Goal: Transaction & Acquisition: Purchase product/service

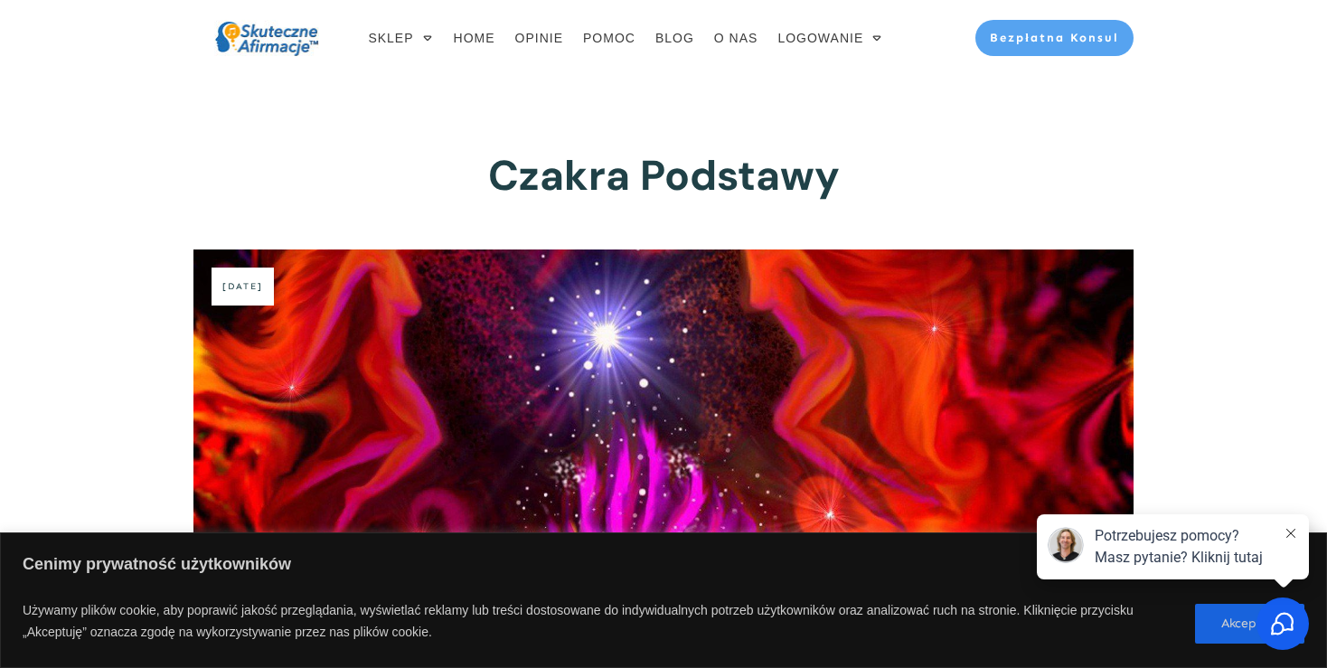
click at [543, 193] on link "Czakra Podstawy" at bounding box center [664, 175] width 352 height 54
click at [627, 173] on link "Czakra Podstawy" at bounding box center [664, 175] width 352 height 54
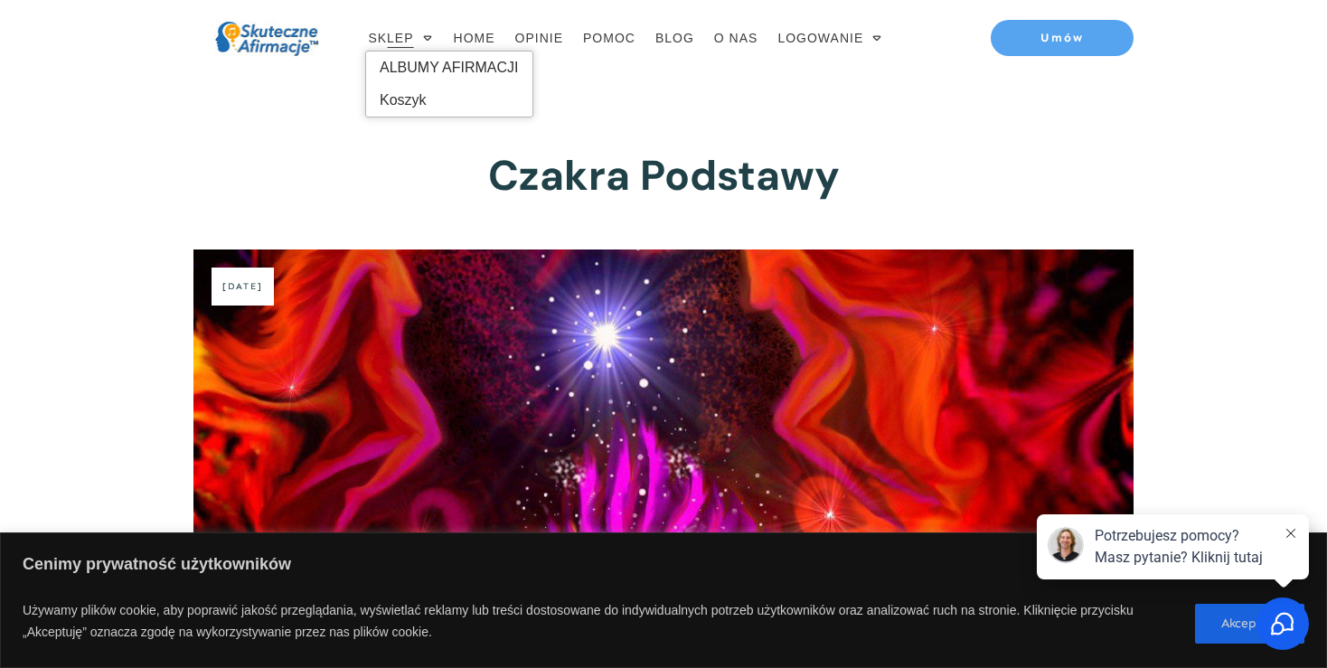
click at [433, 37] on icon at bounding box center [427, 38] width 13 height 13
click at [768, 134] on div "Czakra Podstawy 24 lutego, 2015 Hubert Pierzchalo" at bounding box center [663, 439] width 976 height 727
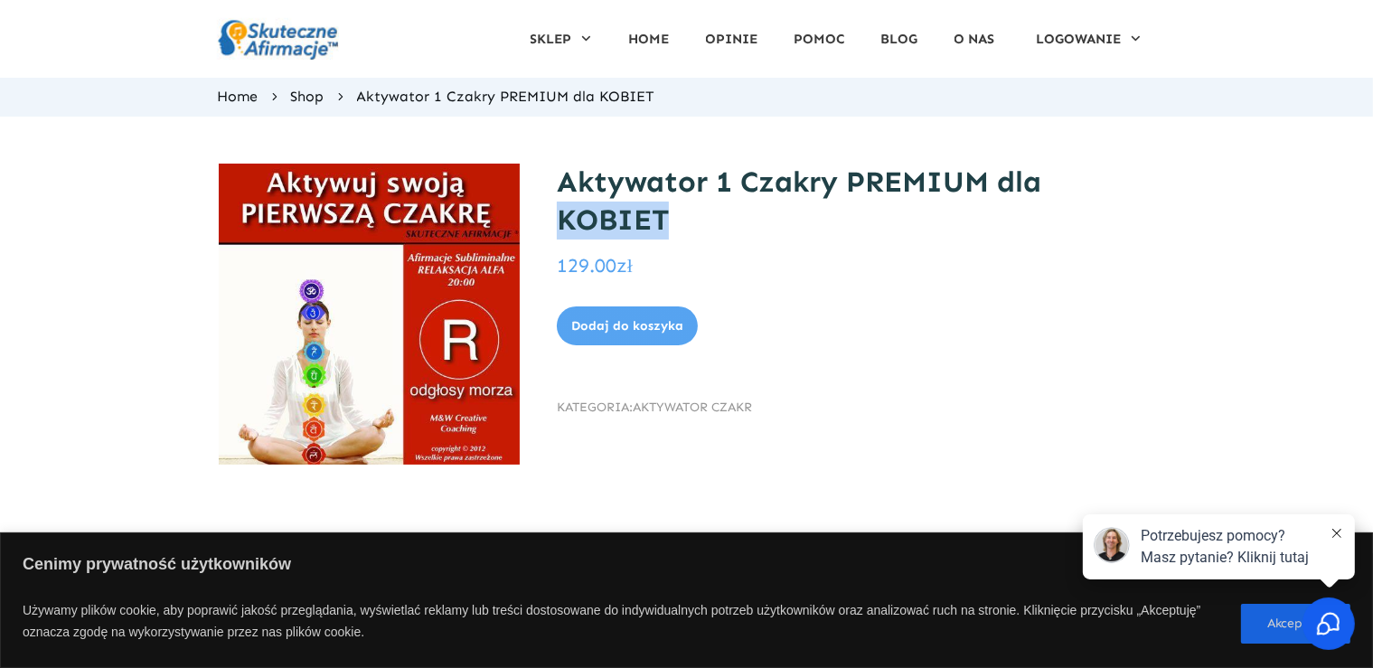
click at [1368, 221] on div "Aktywator 1 Czakry PREMIUM dla KOBIET 129.00 zł - ilość Aktywator 1 Czakry PREM…" at bounding box center [686, 335] width 1373 height 436
click at [1062, 230] on h1 "Aktywator 1 Czakry PREMIUM dla KOBIET" at bounding box center [856, 202] width 598 height 76
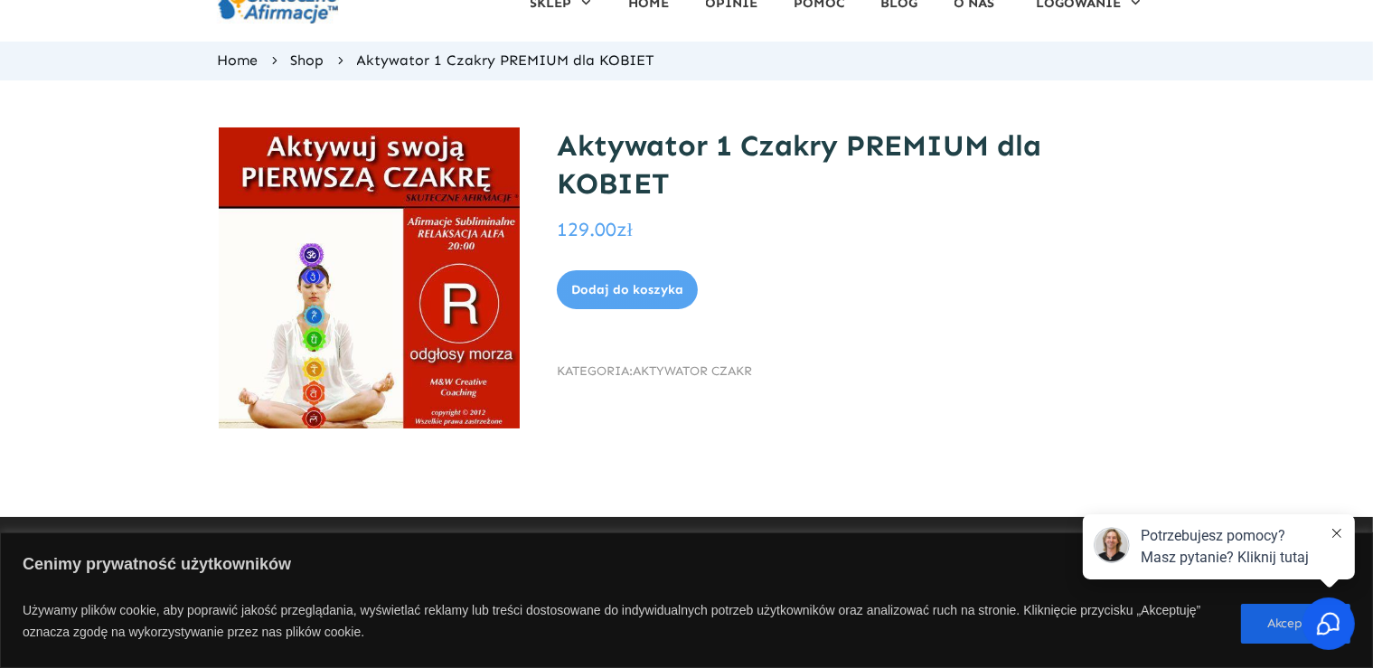
scroll to position [22, 0]
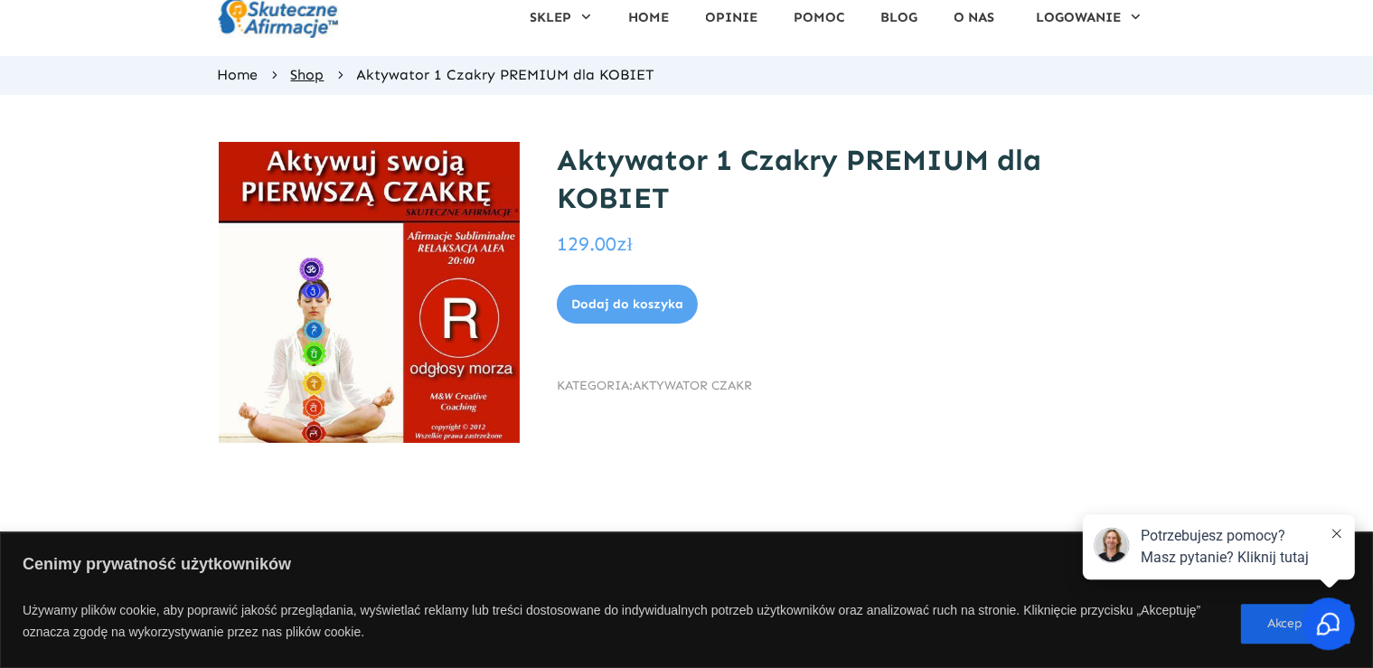
click at [316, 80] on span "Shop" at bounding box center [307, 74] width 33 height 17
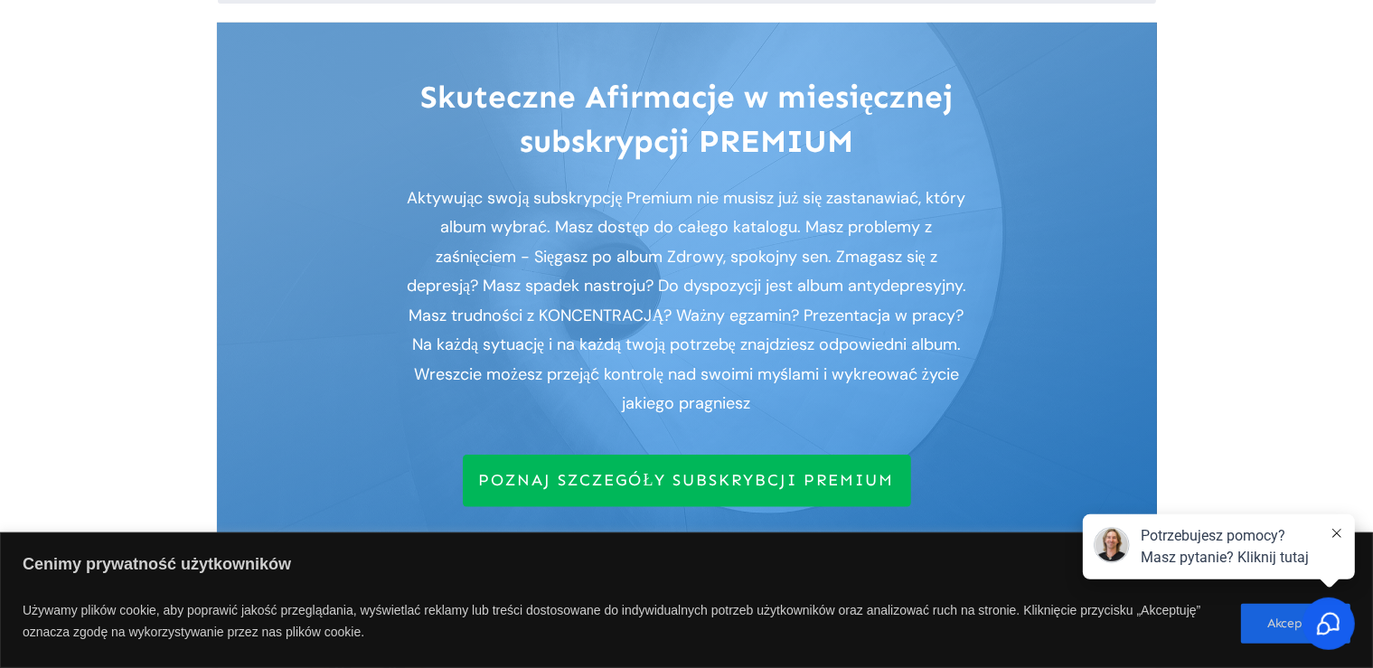
scroll to position [170, 0]
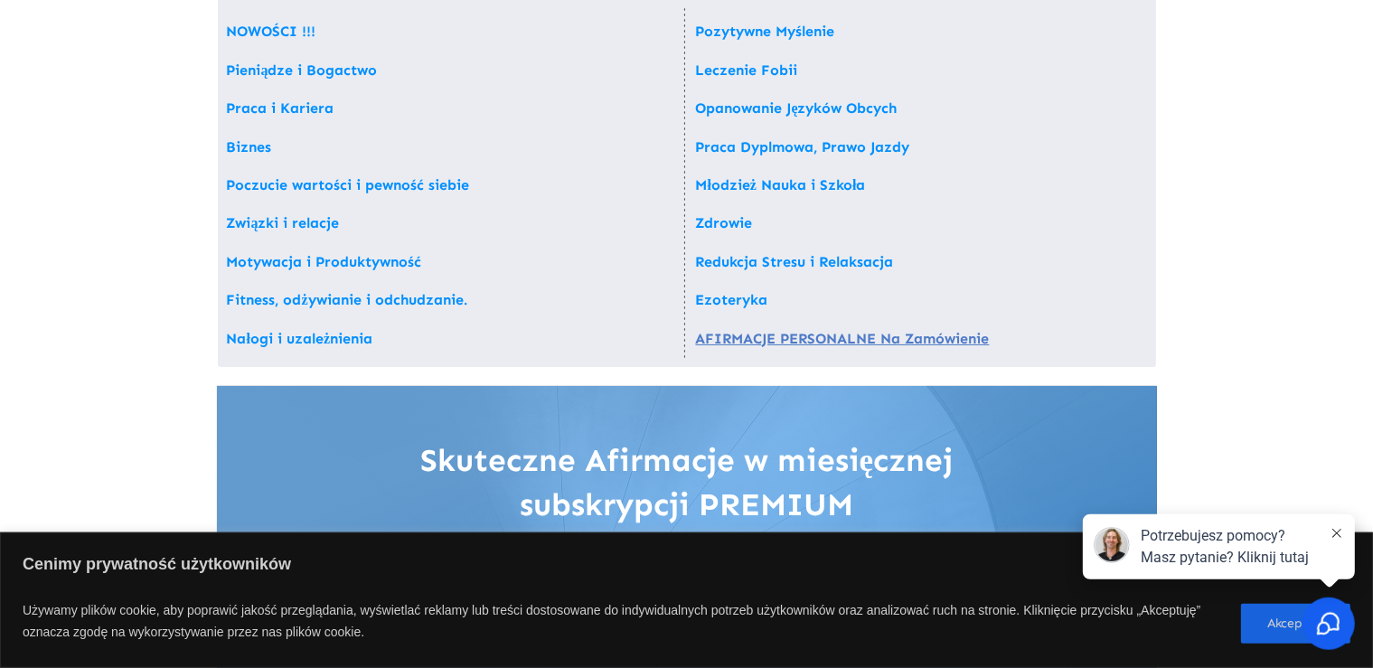
click at [830, 339] on link "AFIRMACJE PERSONALNE Na Zamówienie" at bounding box center [843, 338] width 294 height 17
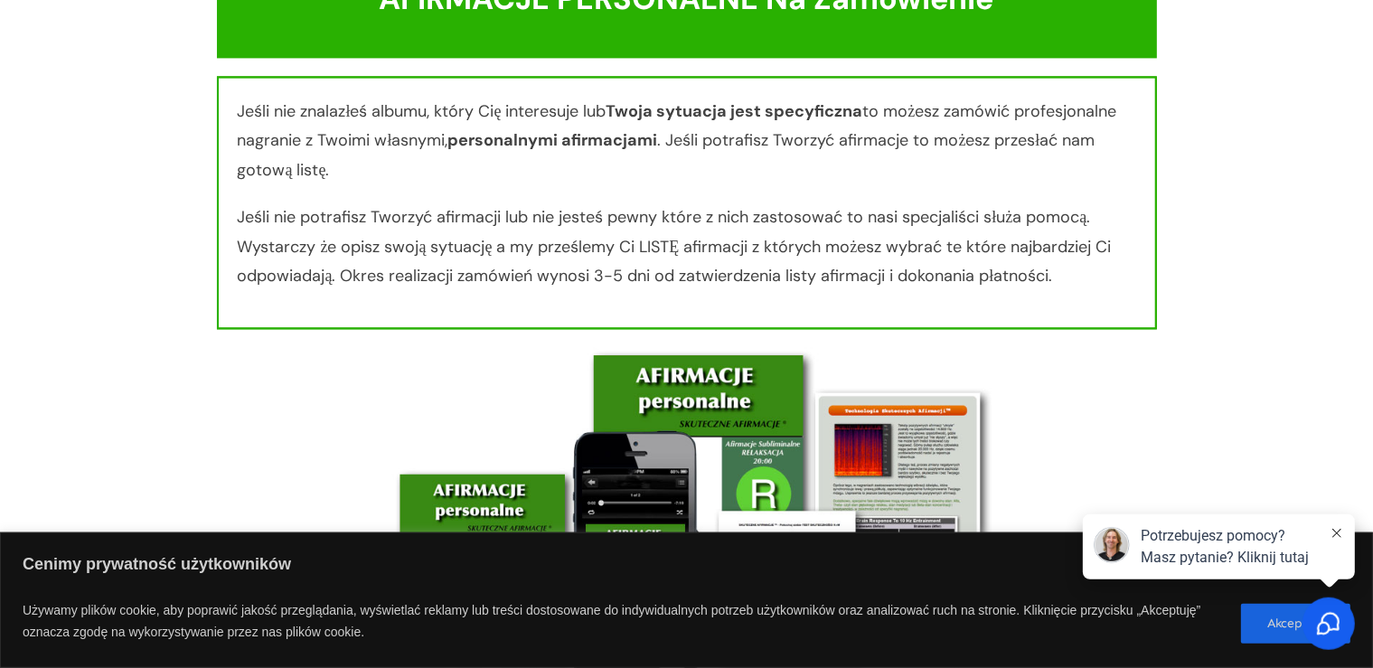
drag, startPoint x: 1371, startPoint y: 544, endPoint x: 1374, endPoint y: 561, distance: 17.4
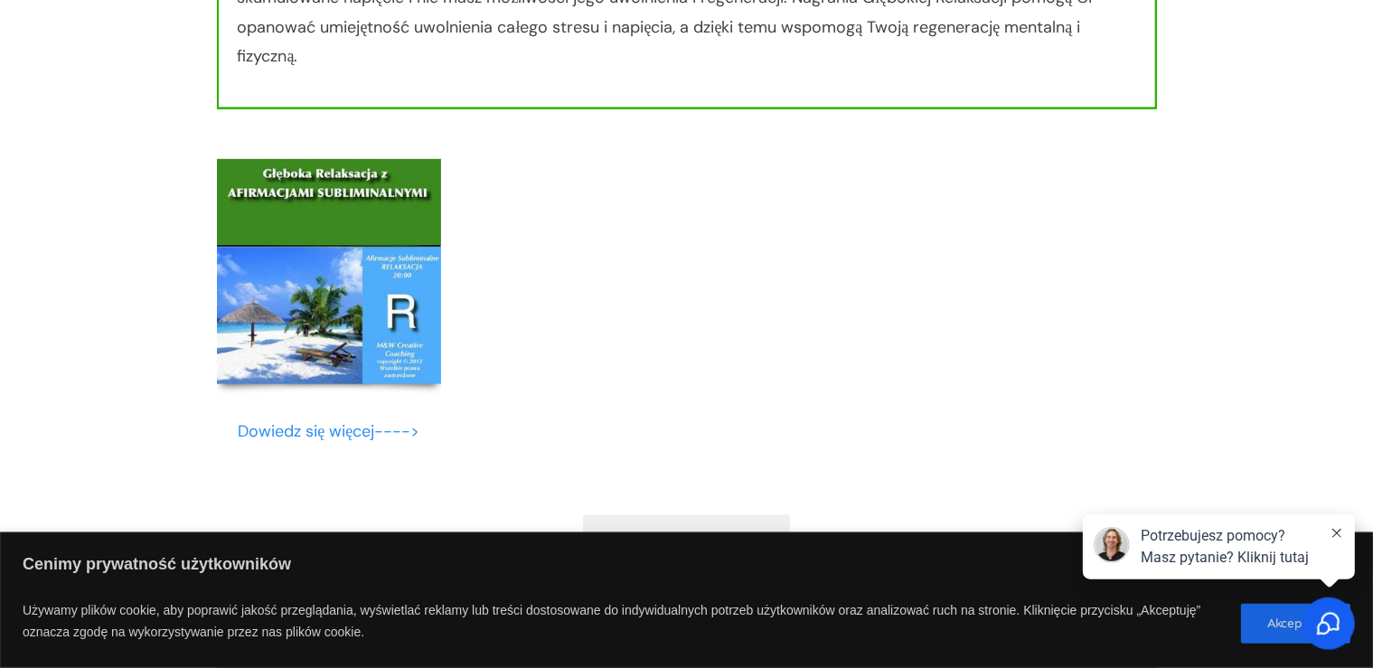
scroll to position [16200, 0]
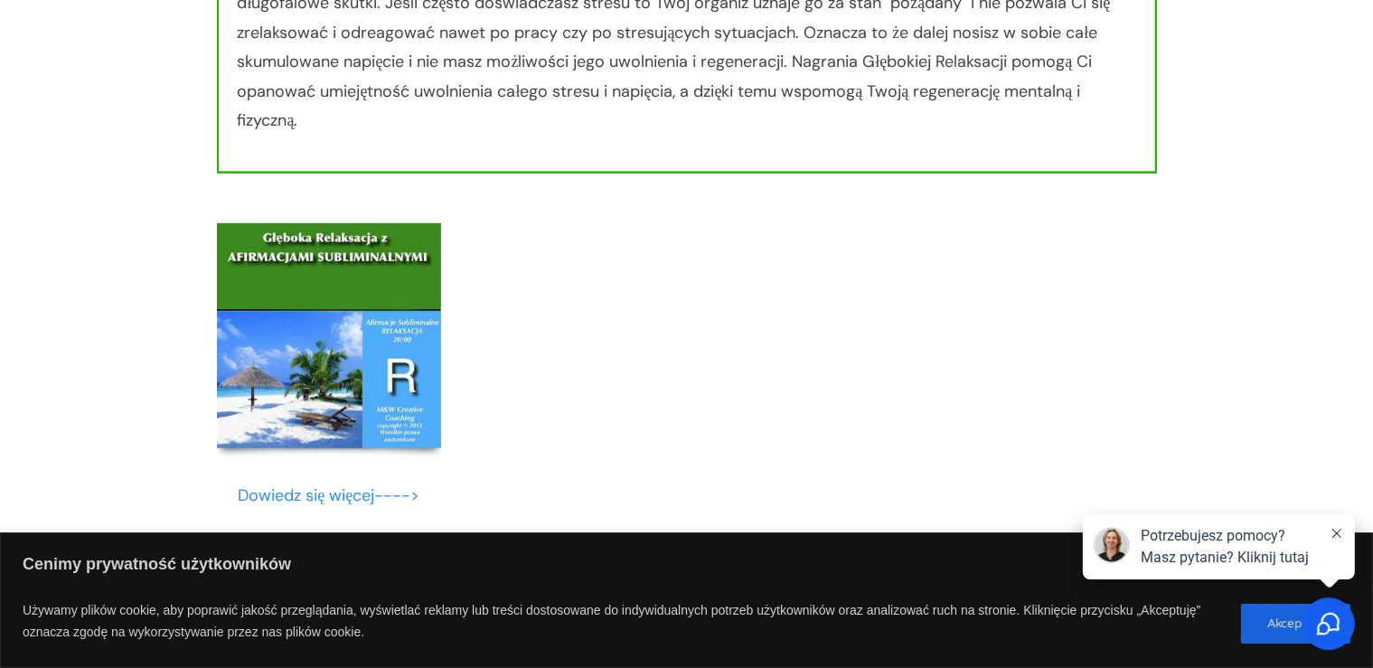
scroll to position [170, 0]
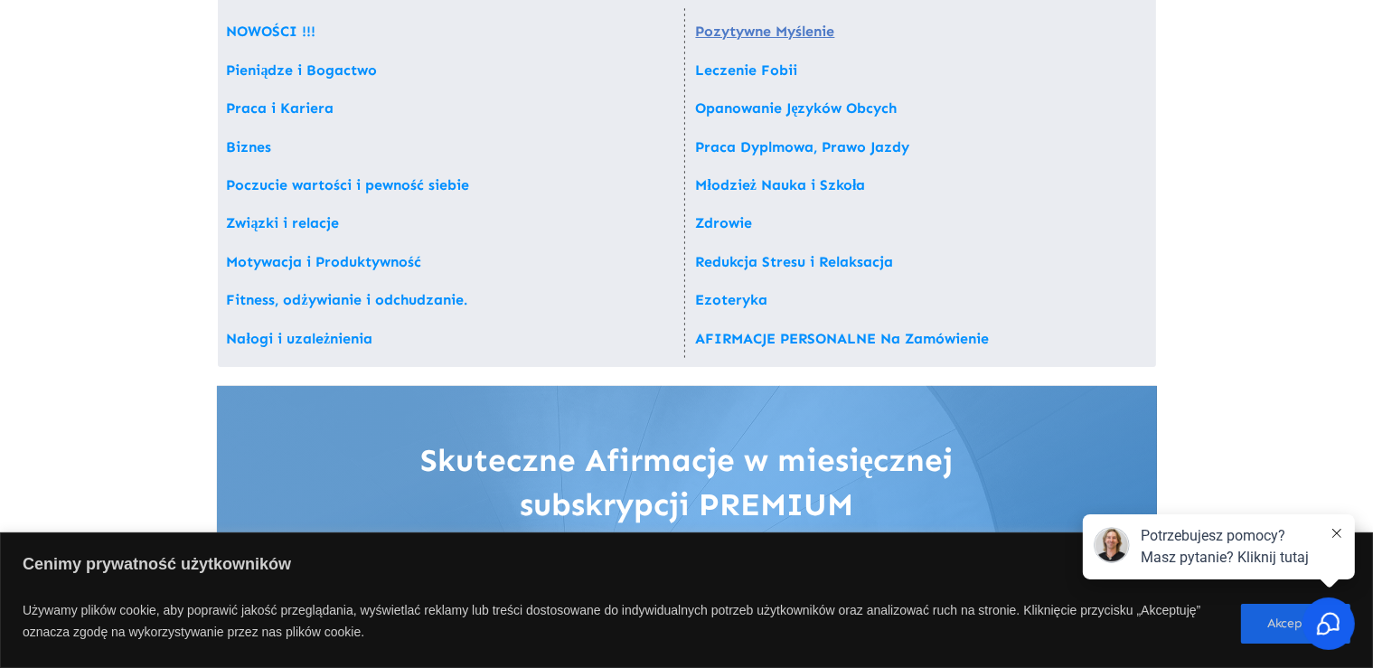
click at [830, 35] on link "Pozytywne Myślenie" at bounding box center [765, 31] width 139 height 17
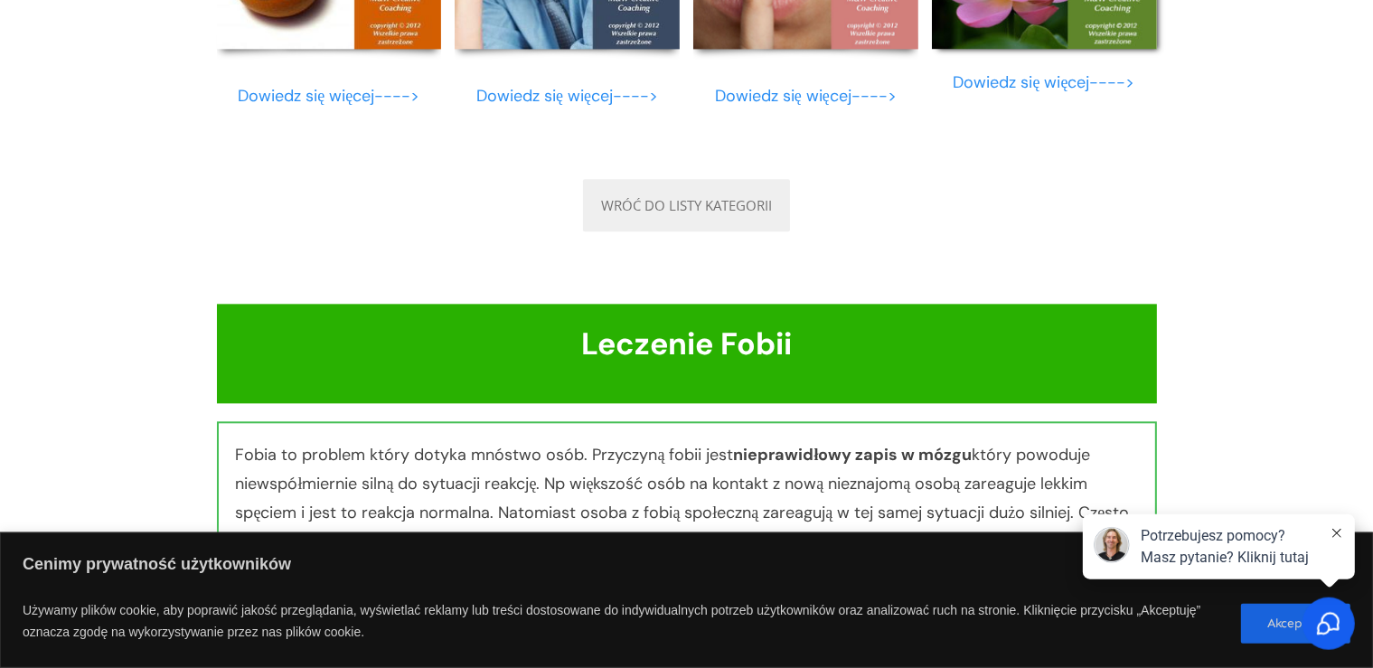
scroll to position [10692, 0]
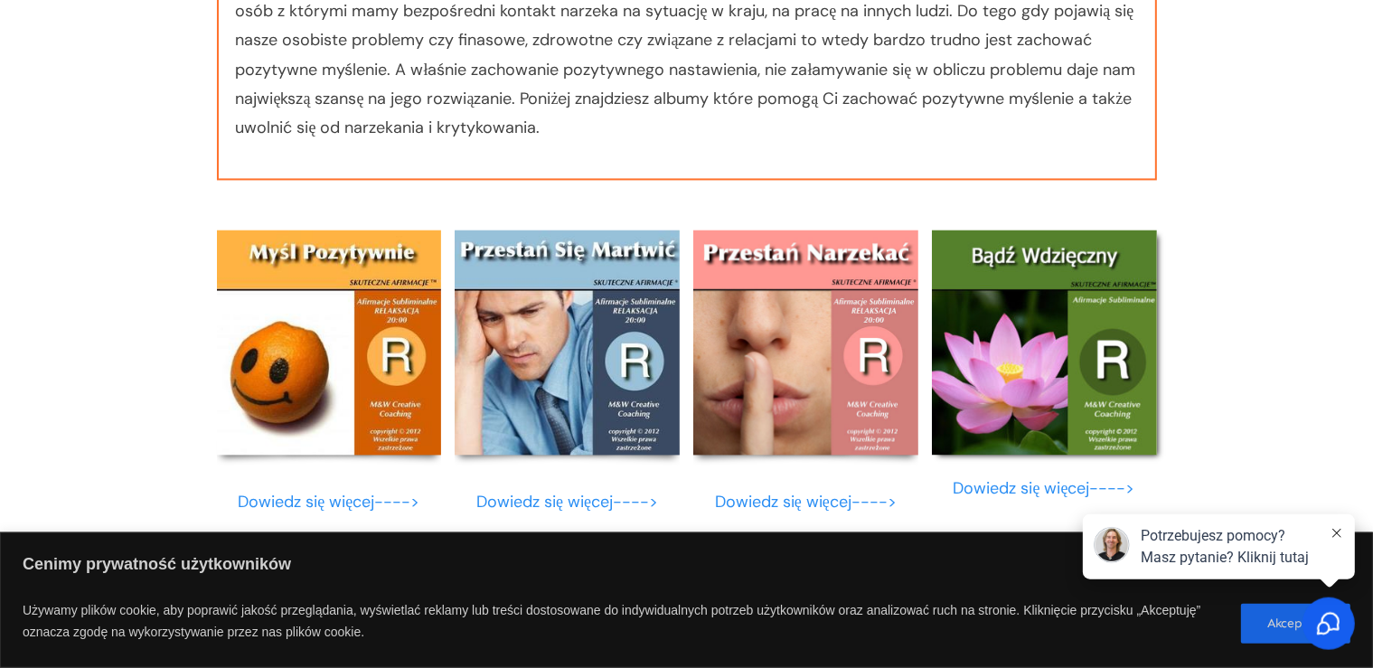
scroll to position [170, 0]
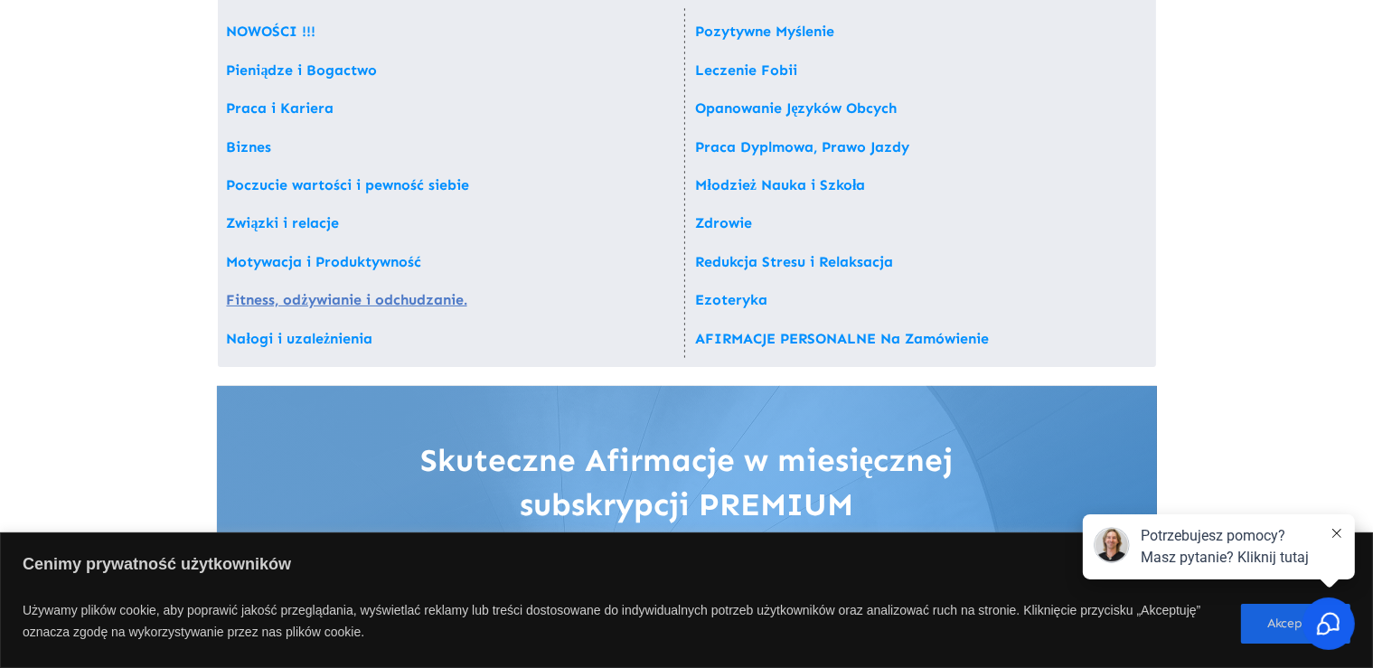
click at [256, 297] on link "Fitness, odżywianie i odchudzanie." at bounding box center [347, 299] width 240 height 17
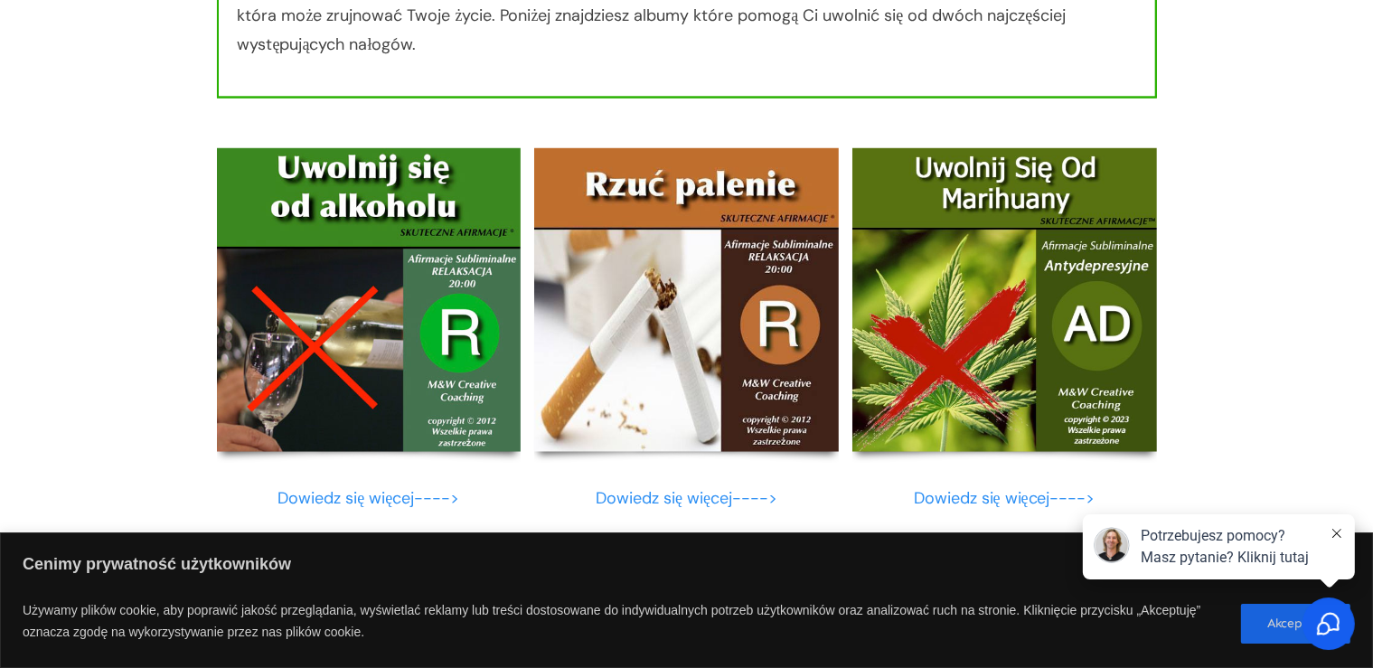
scroll to position [10030, 0]
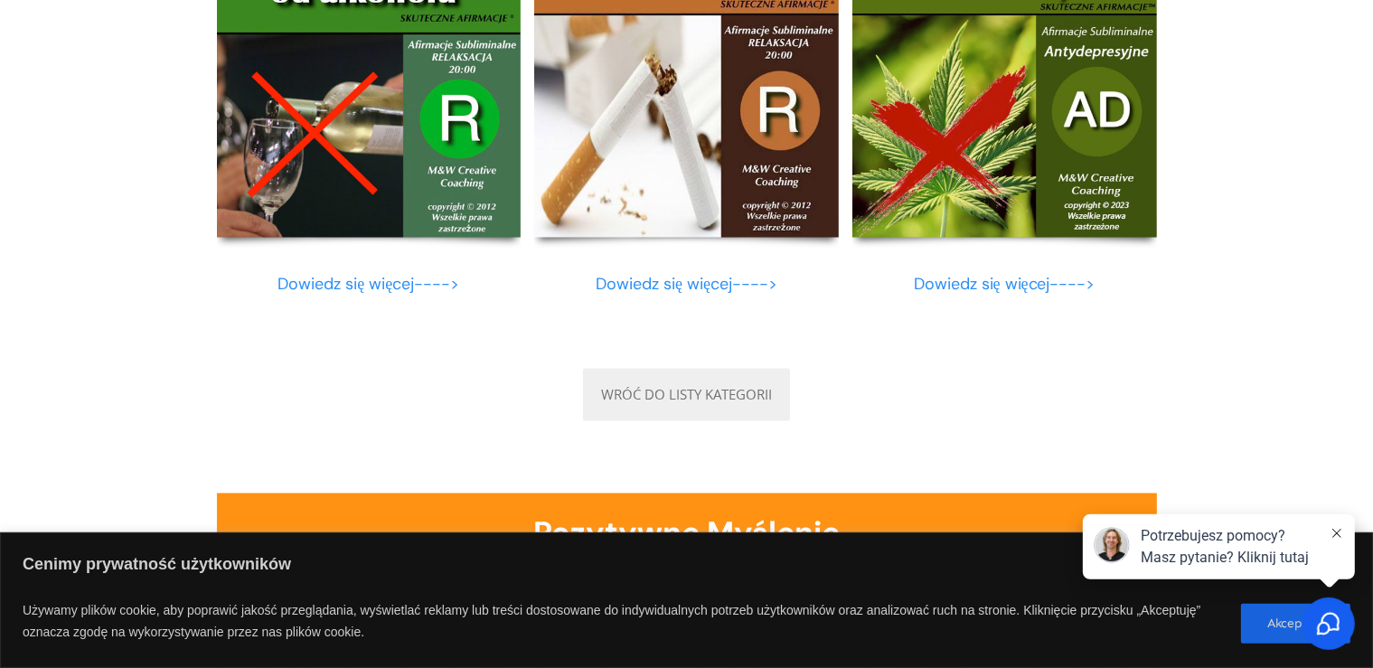
scroll to position [170, 0]
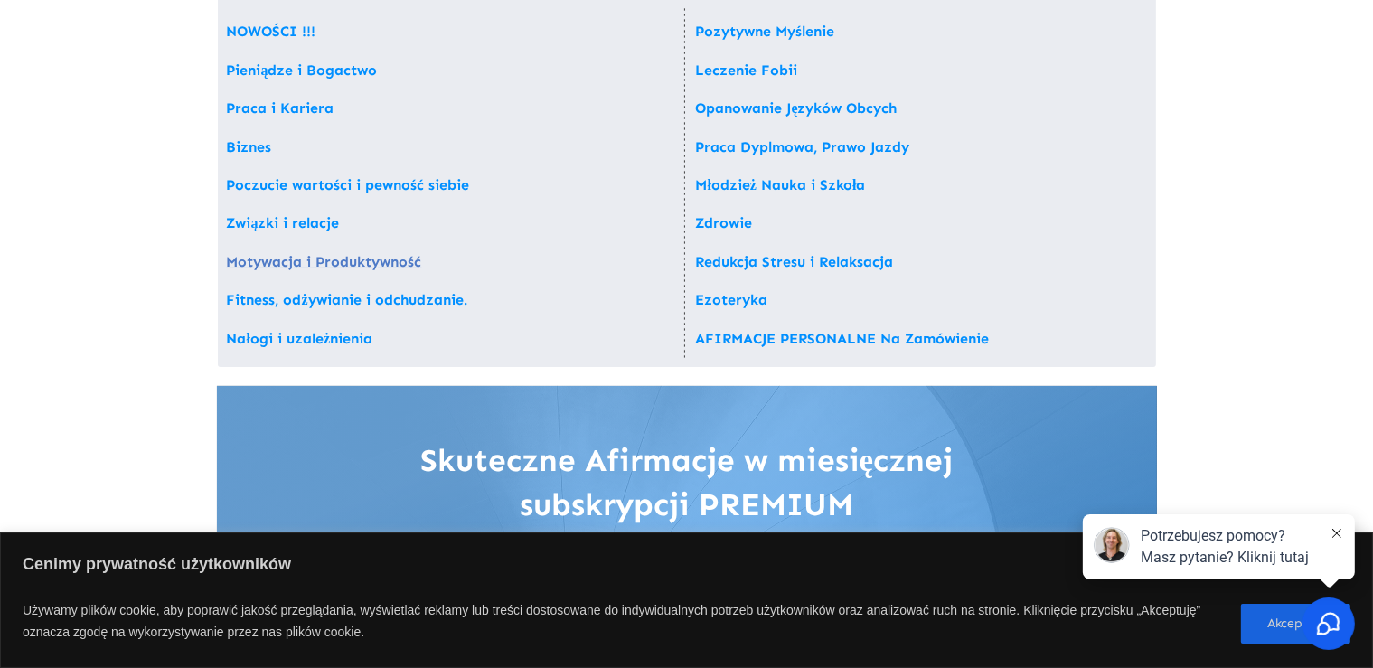
click at [367, 254] on link "Motywacja i Produktywność" at bounding box center [324, 261] width 195 height 17
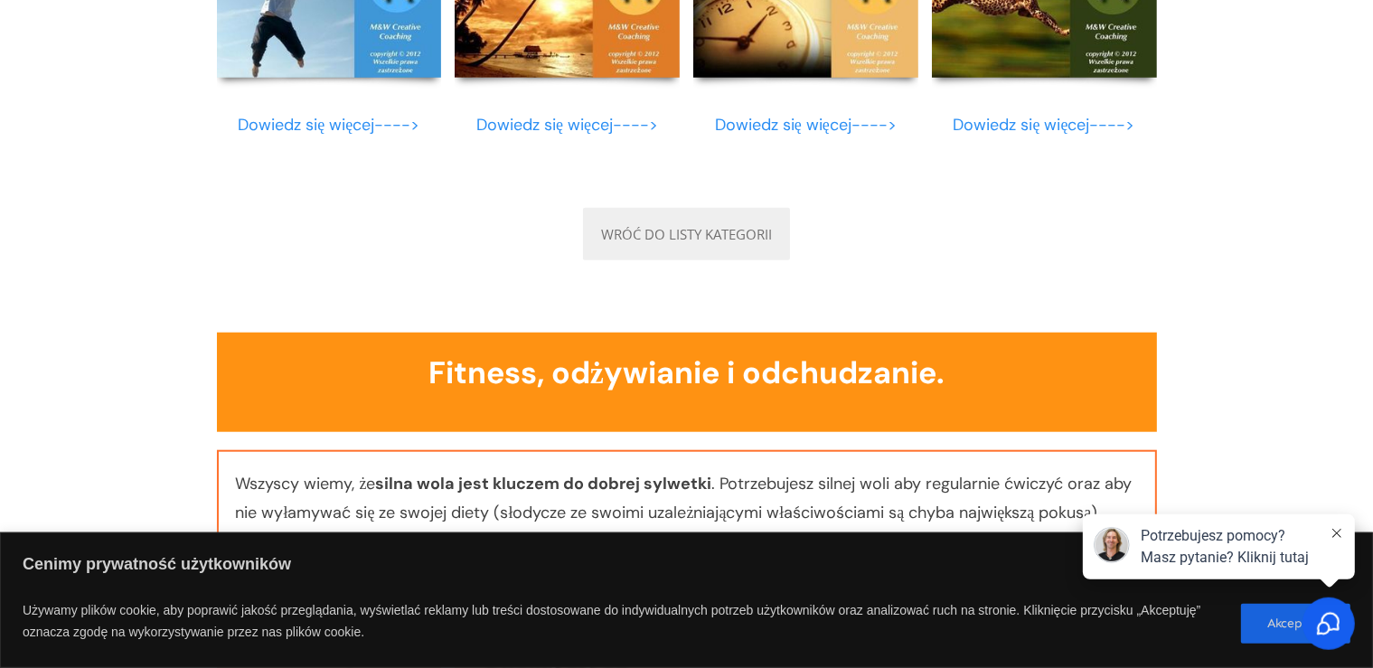
scroll to position [8581, 0]
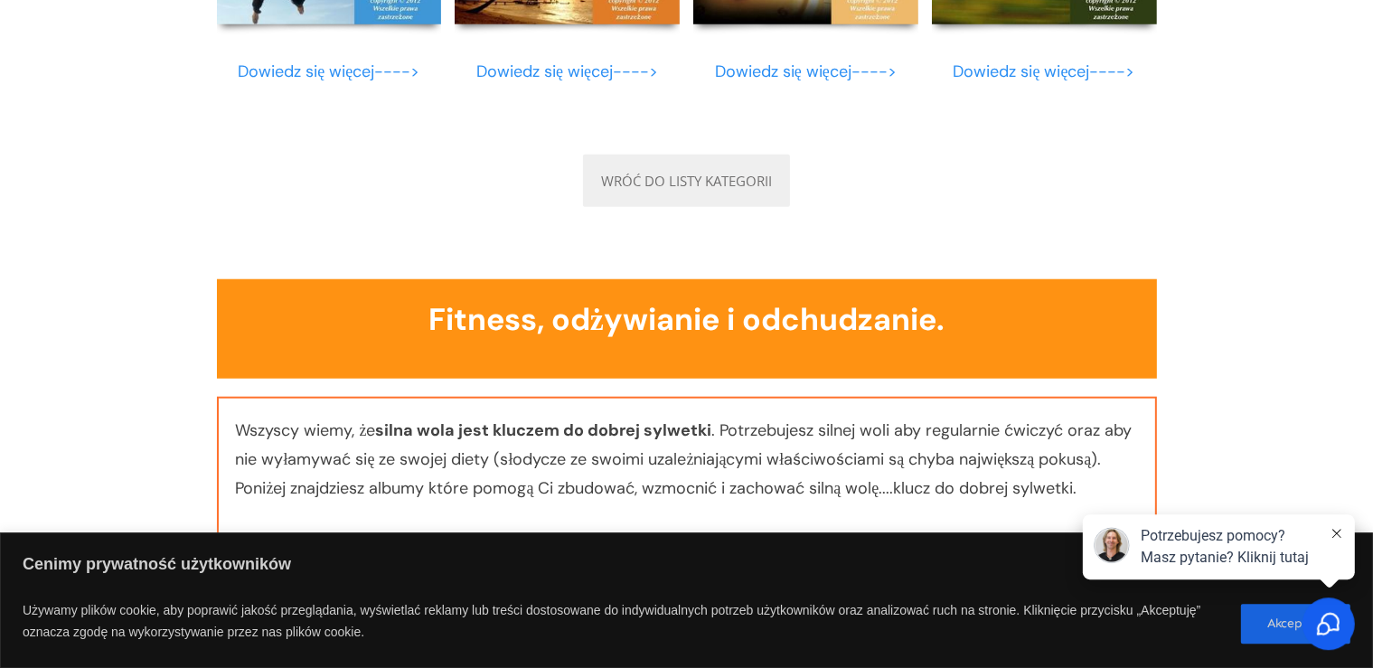
scroll to position [170, 0]
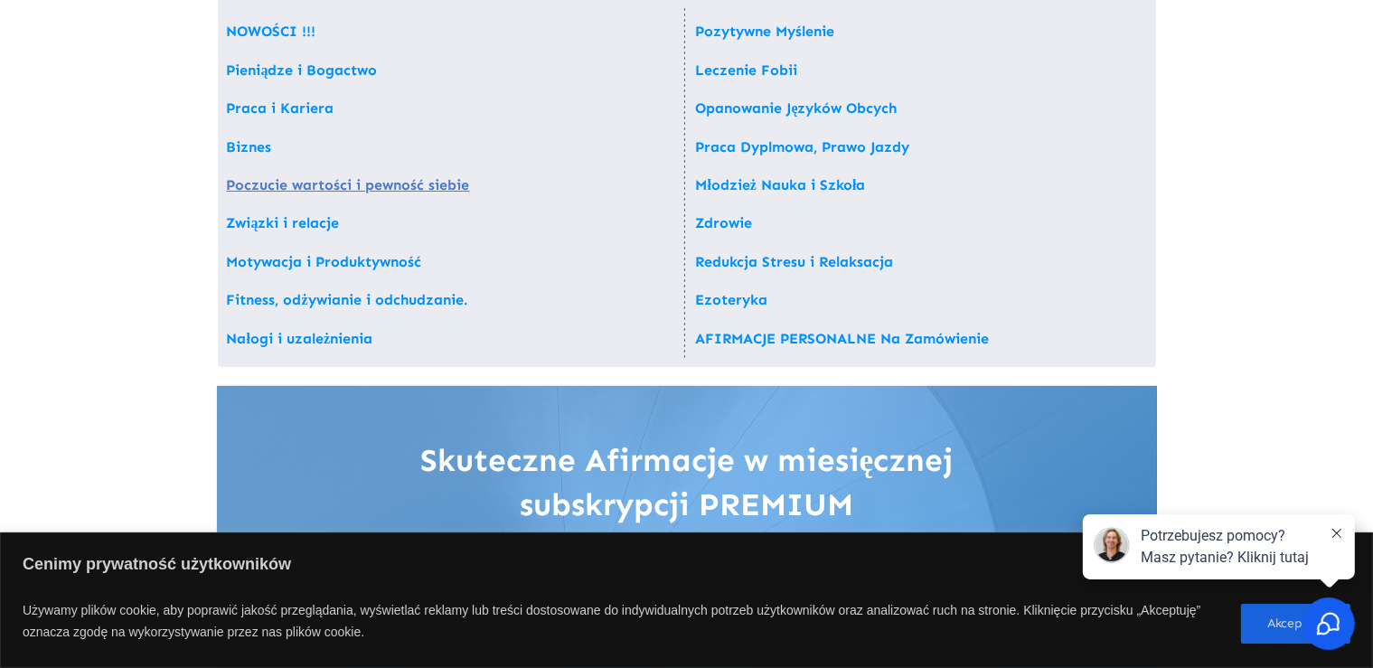
click at [269, 190] on link "Poczucie wartości i pewność siebie" at bounding box center [348, 184] width 243 height 17
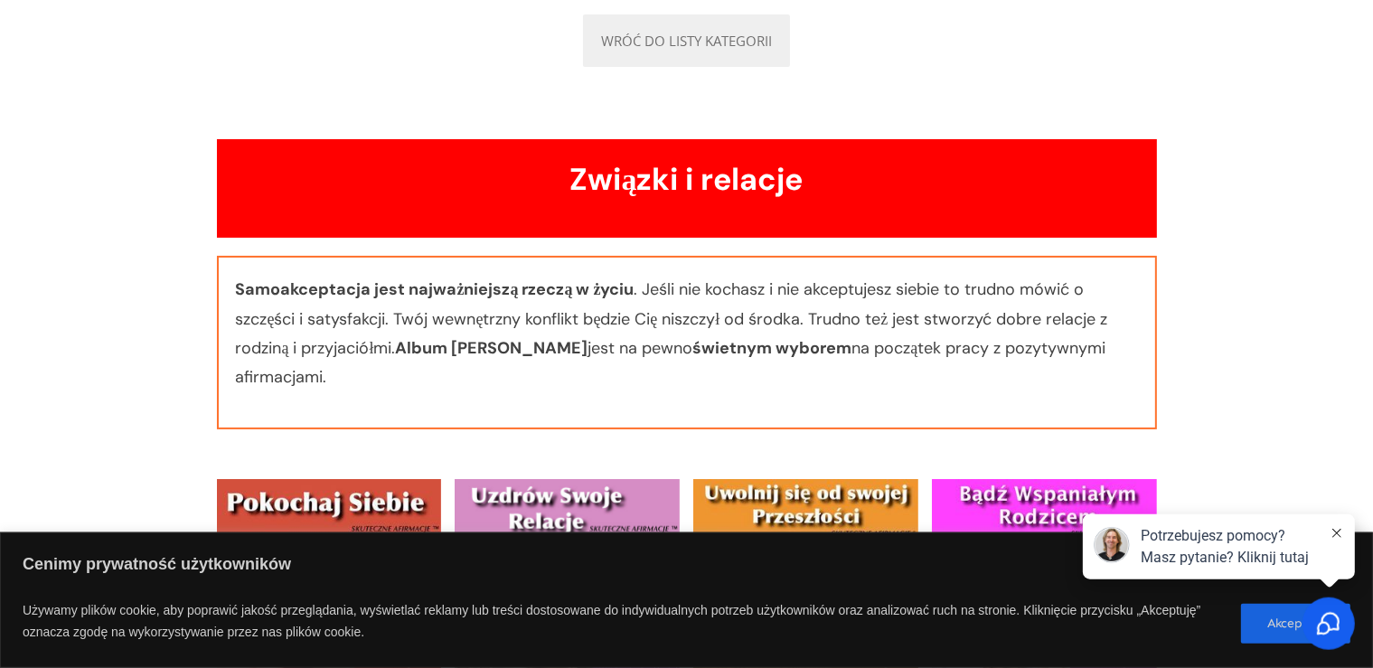
scroll to position [7256, 0]
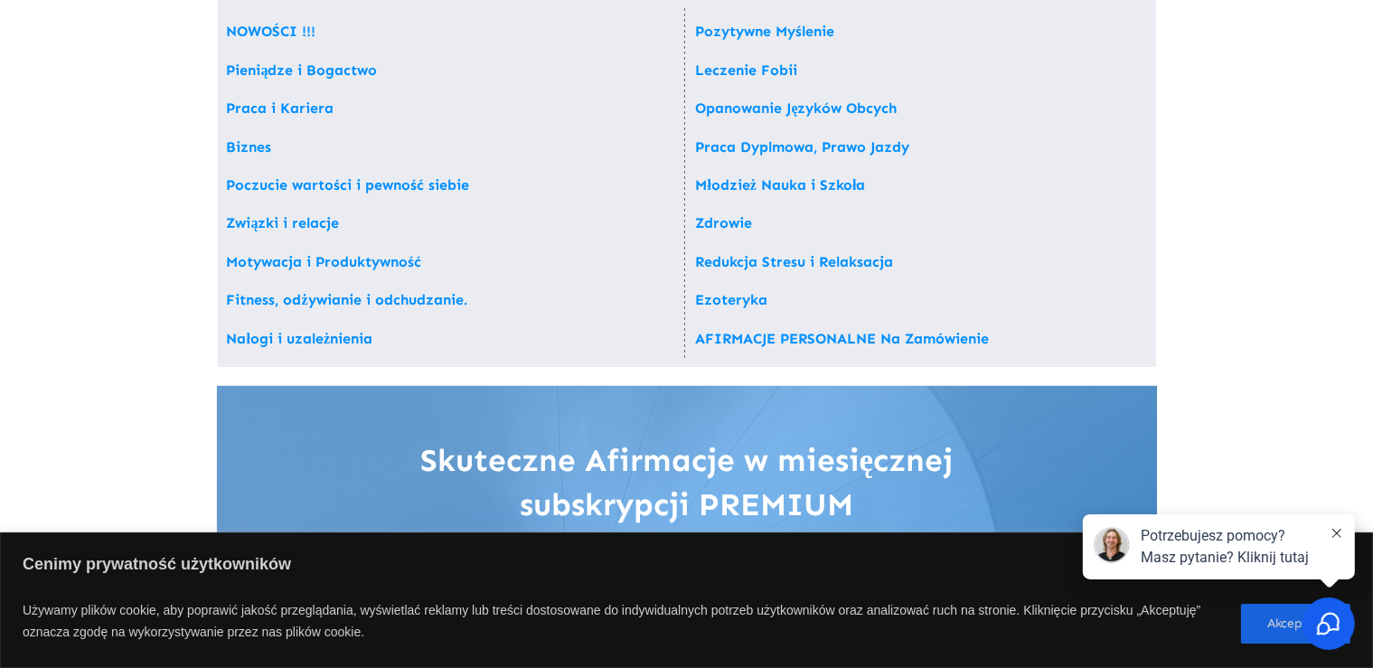
scroll to position [148, 0]
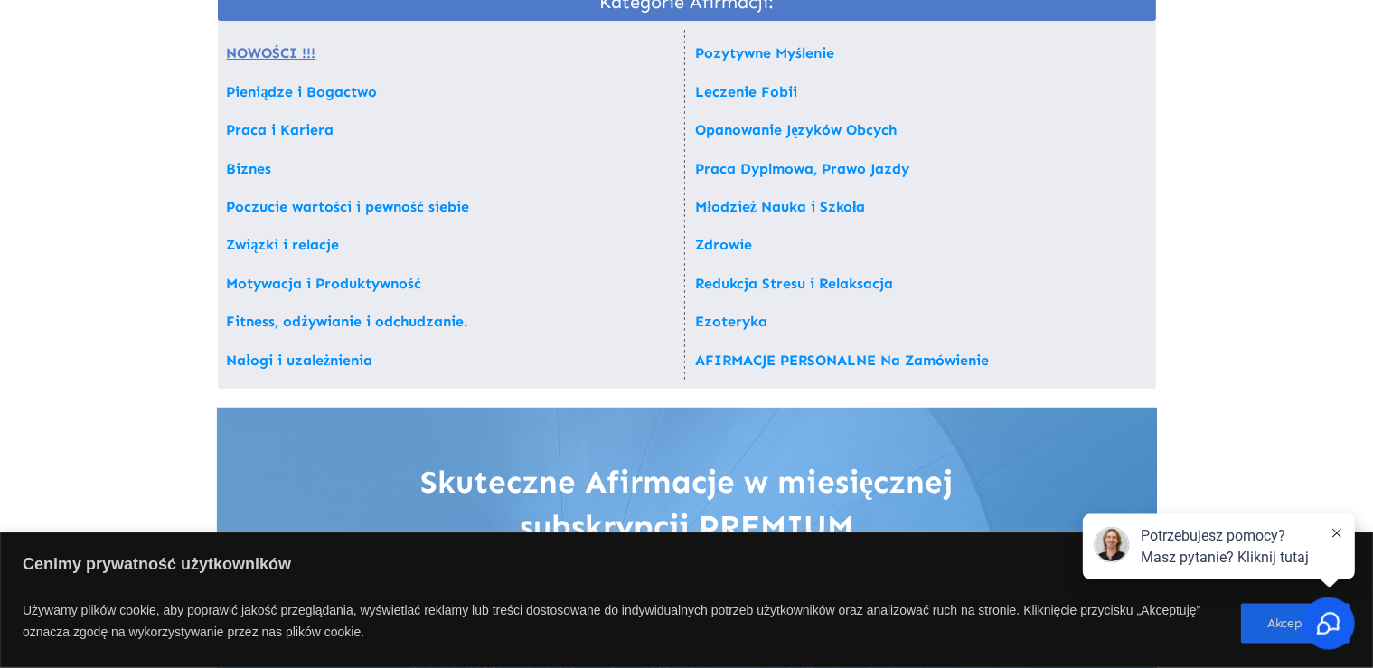
click at [276, 58] on link "NOWOŚCI !!!" at bounding box center [271, 52] width 89 height 17
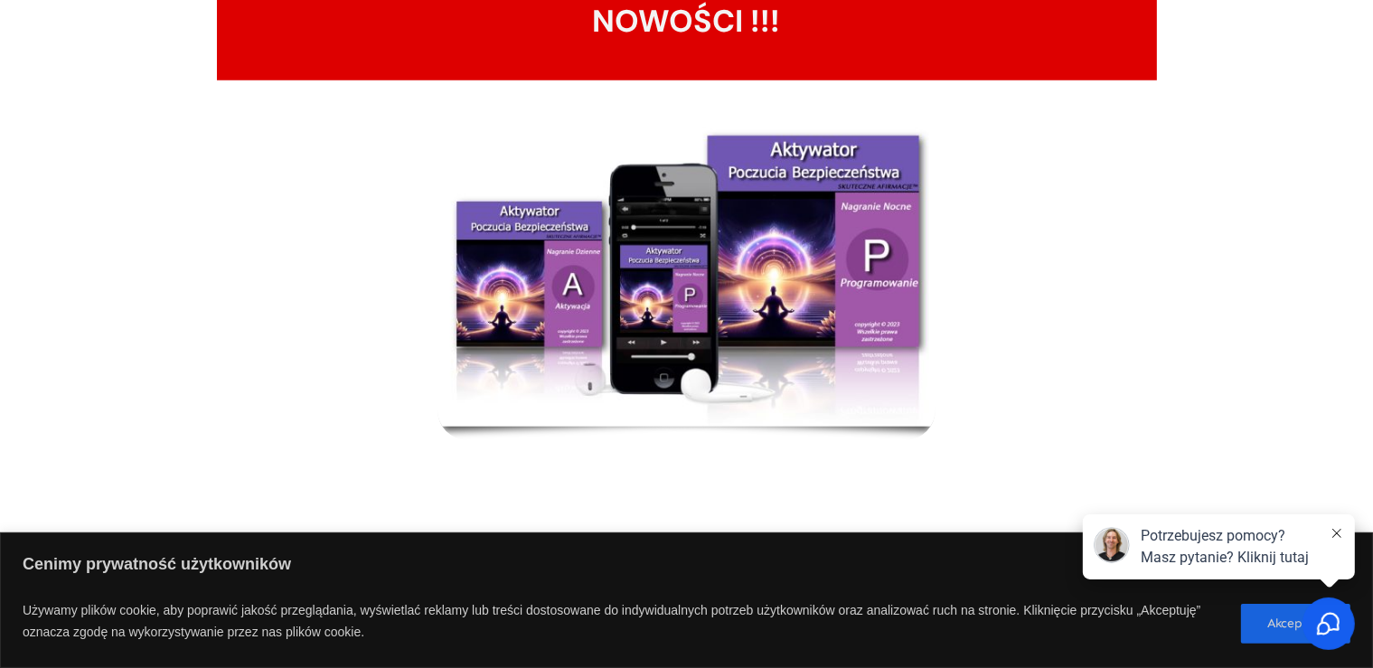
click at [870, 191] on img at bounding box center [686, 273] width 498 height 305
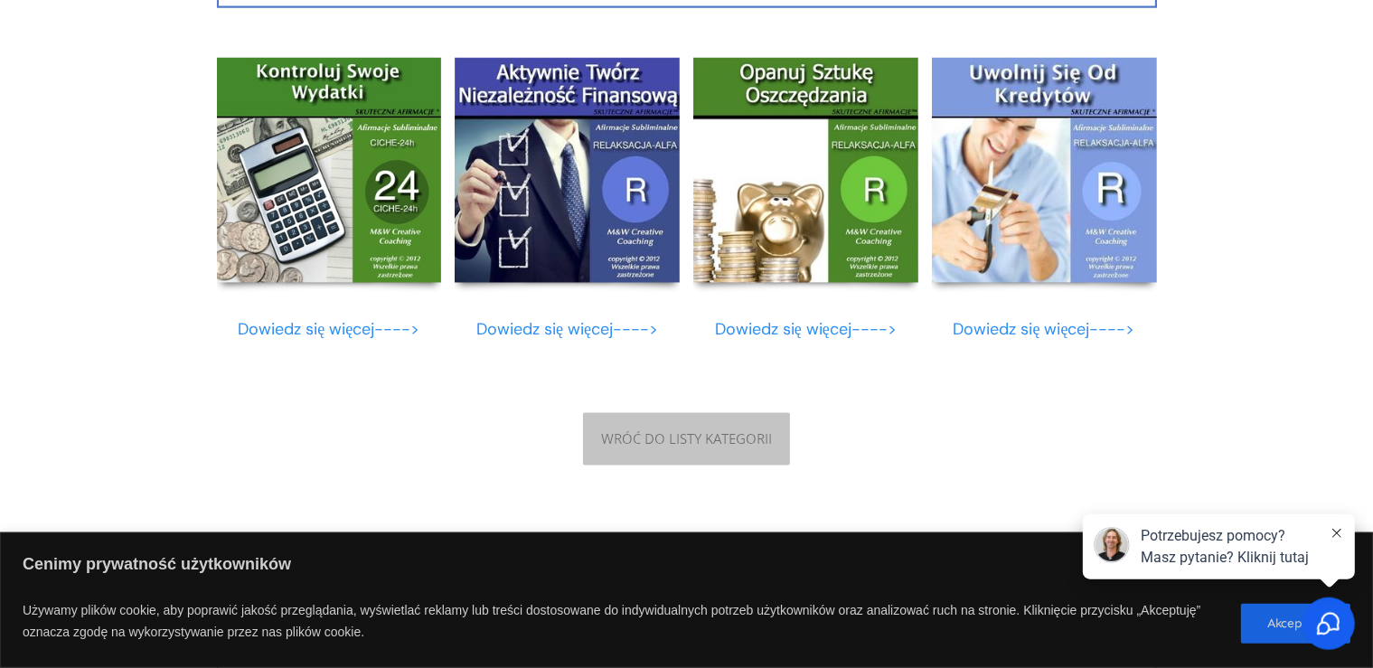
scroll to position [3948, 0]
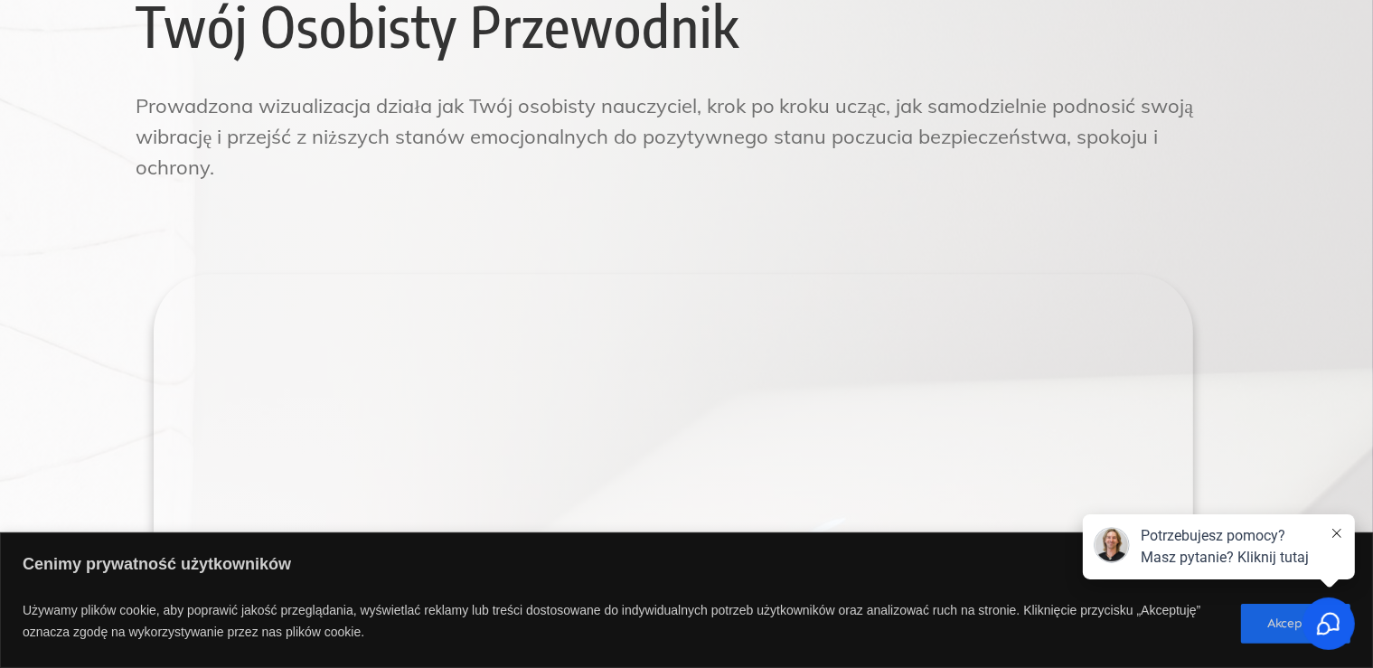
scroll to position [4764, 0]
